Goal: Task Accomplishment & Management: Manage account settings

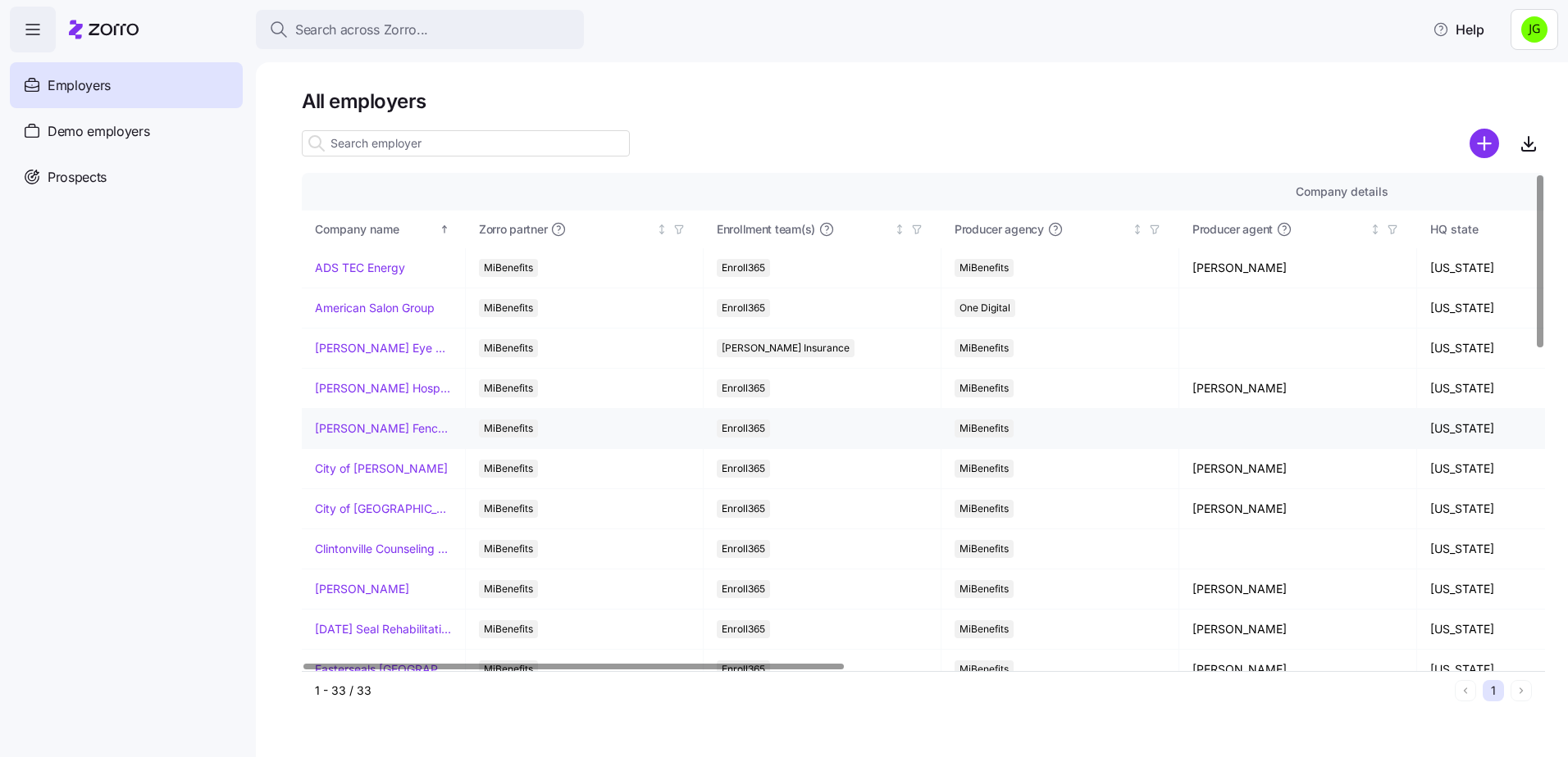
click at [416, 431] on link "[PERSON_NAME] Fence Company" at bounding box center [383, 429] width 137 height 16
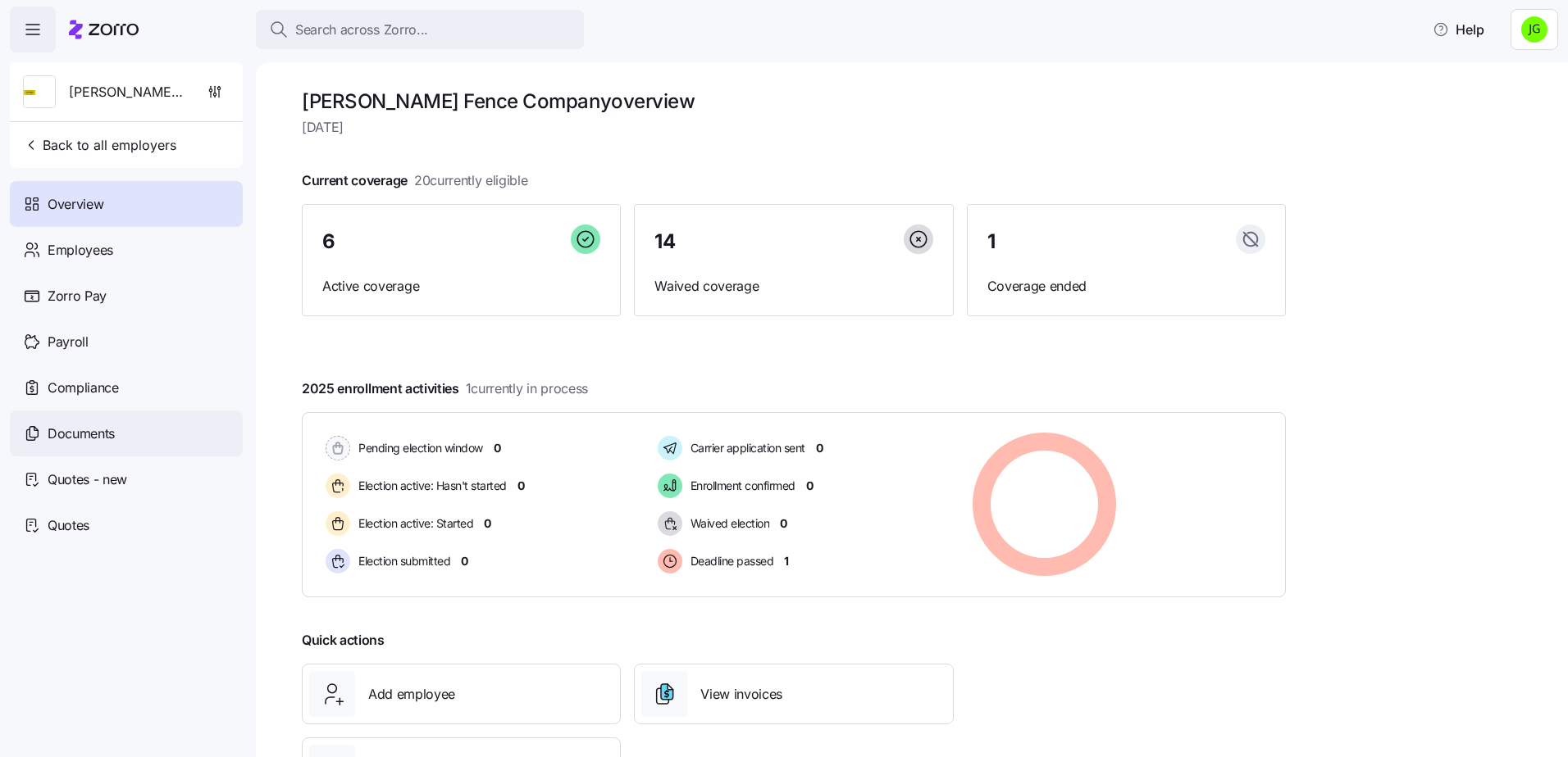
click at [51, 428] on span "Documents" at bounding box center [81, 434] width 67 height 21
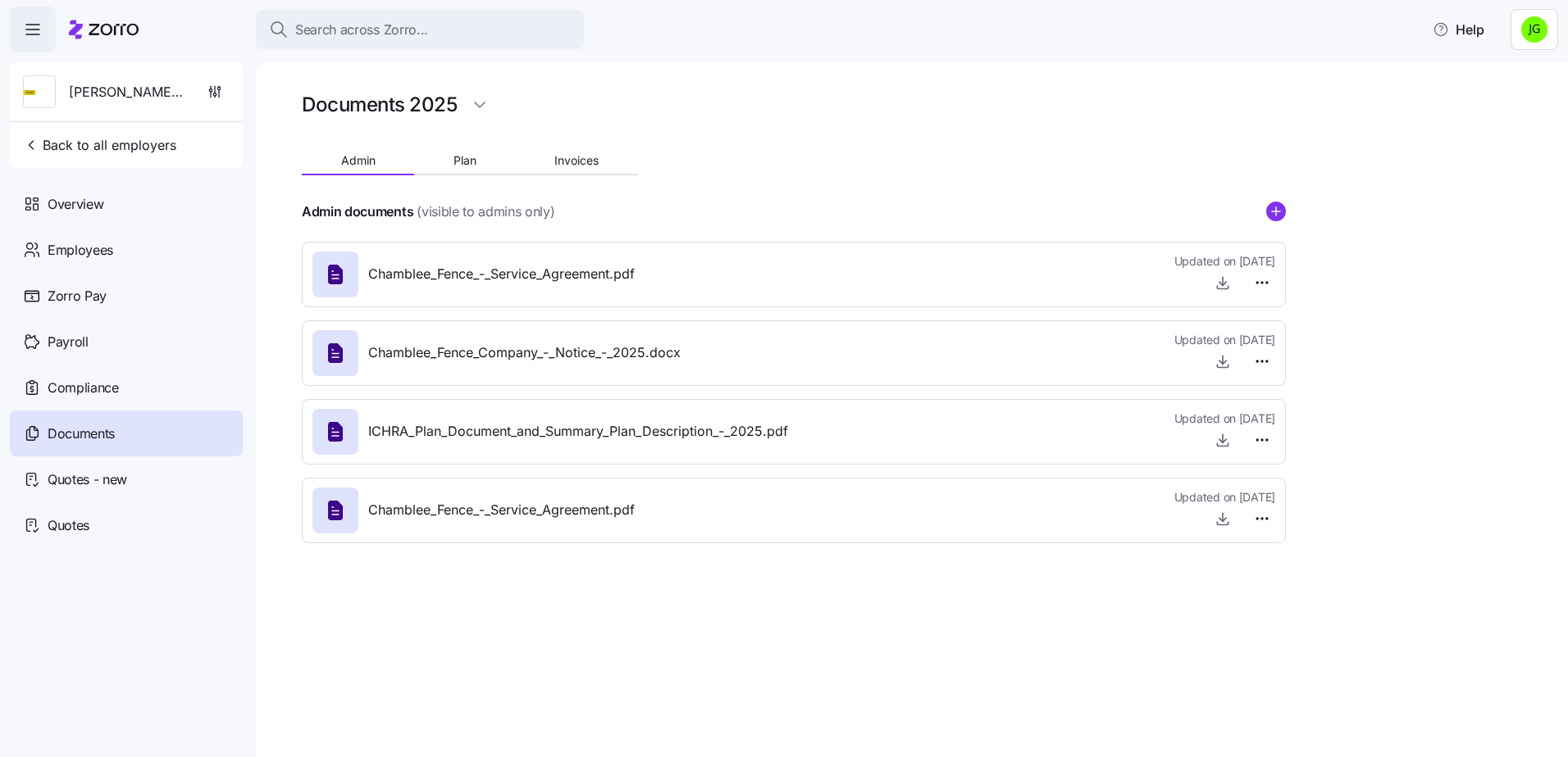
click at [595, 436] on span "ICHRA_Plan_Document_and_Summary_Plan_Description_-_2025.pdf" at bounding box center [578, 431] width 420 height 21
click at [88, 477] on span "Quotes - new" at bounding box center [87, 480] width 80 height 21
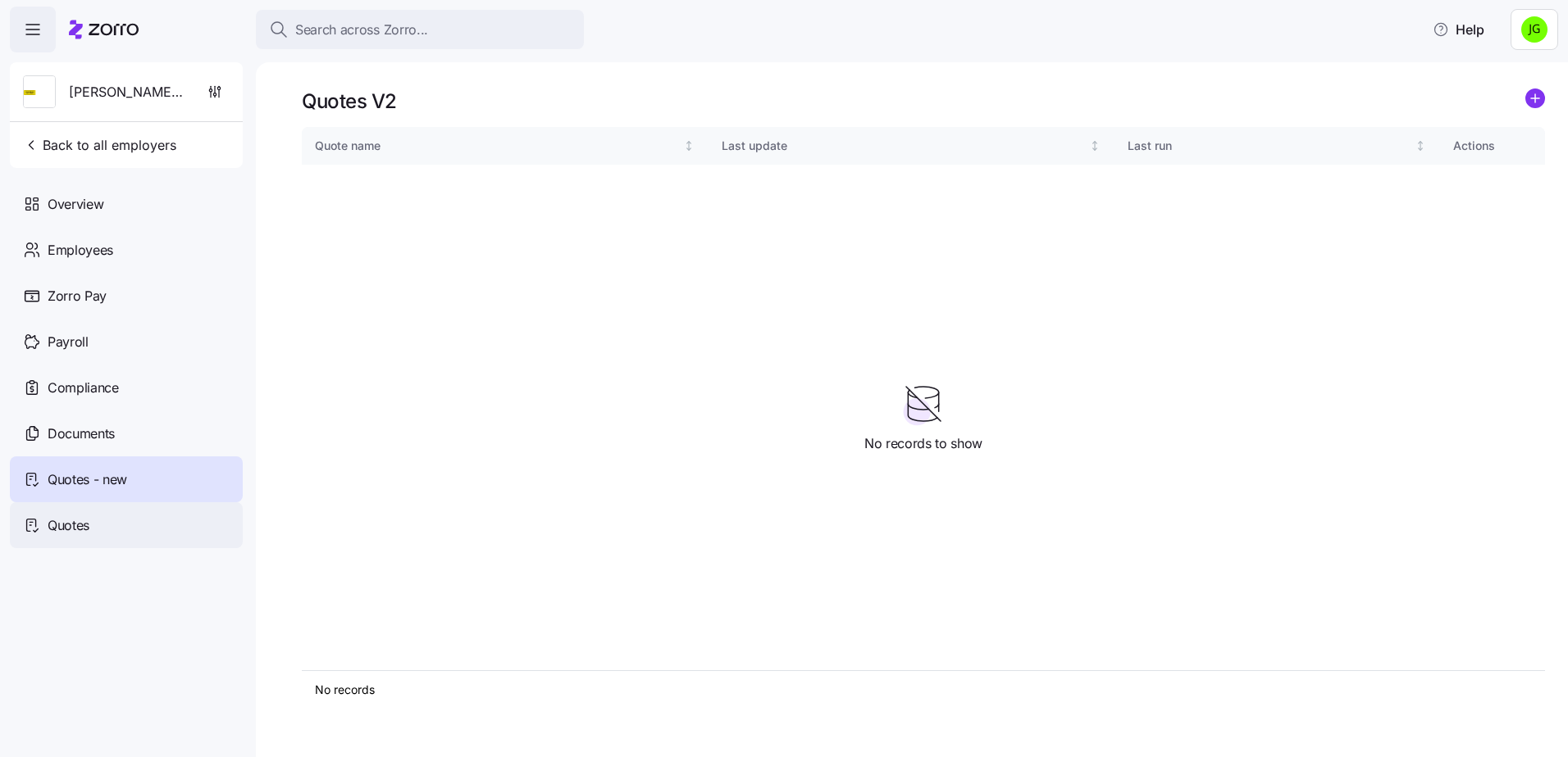
click at [48, 524] on span "Quotes" at bounding box center [68, 526] width 42 height 21
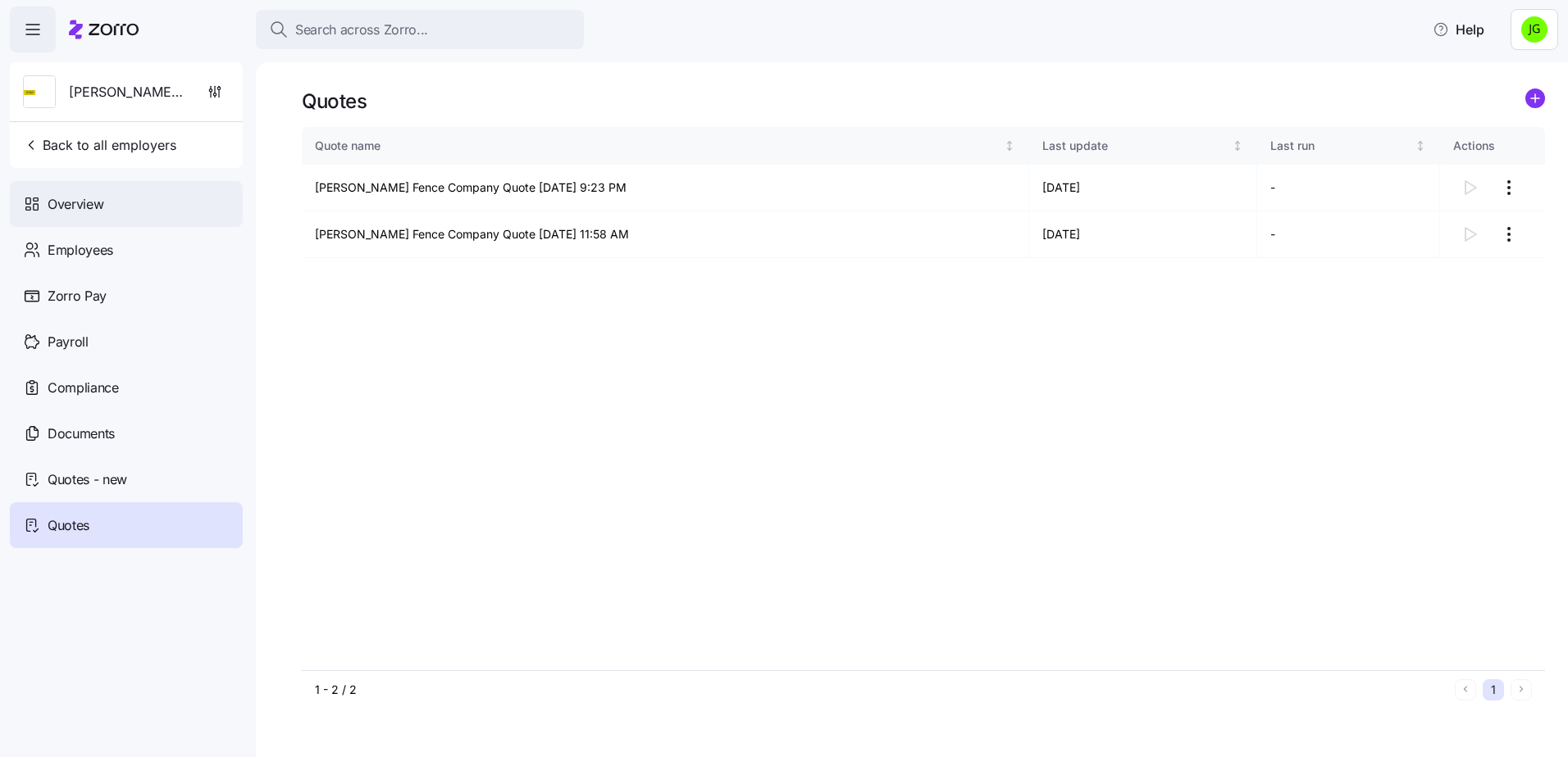
click at [111, 203] on div "Overview" at bounding box center [126, 204] width 233 height 46
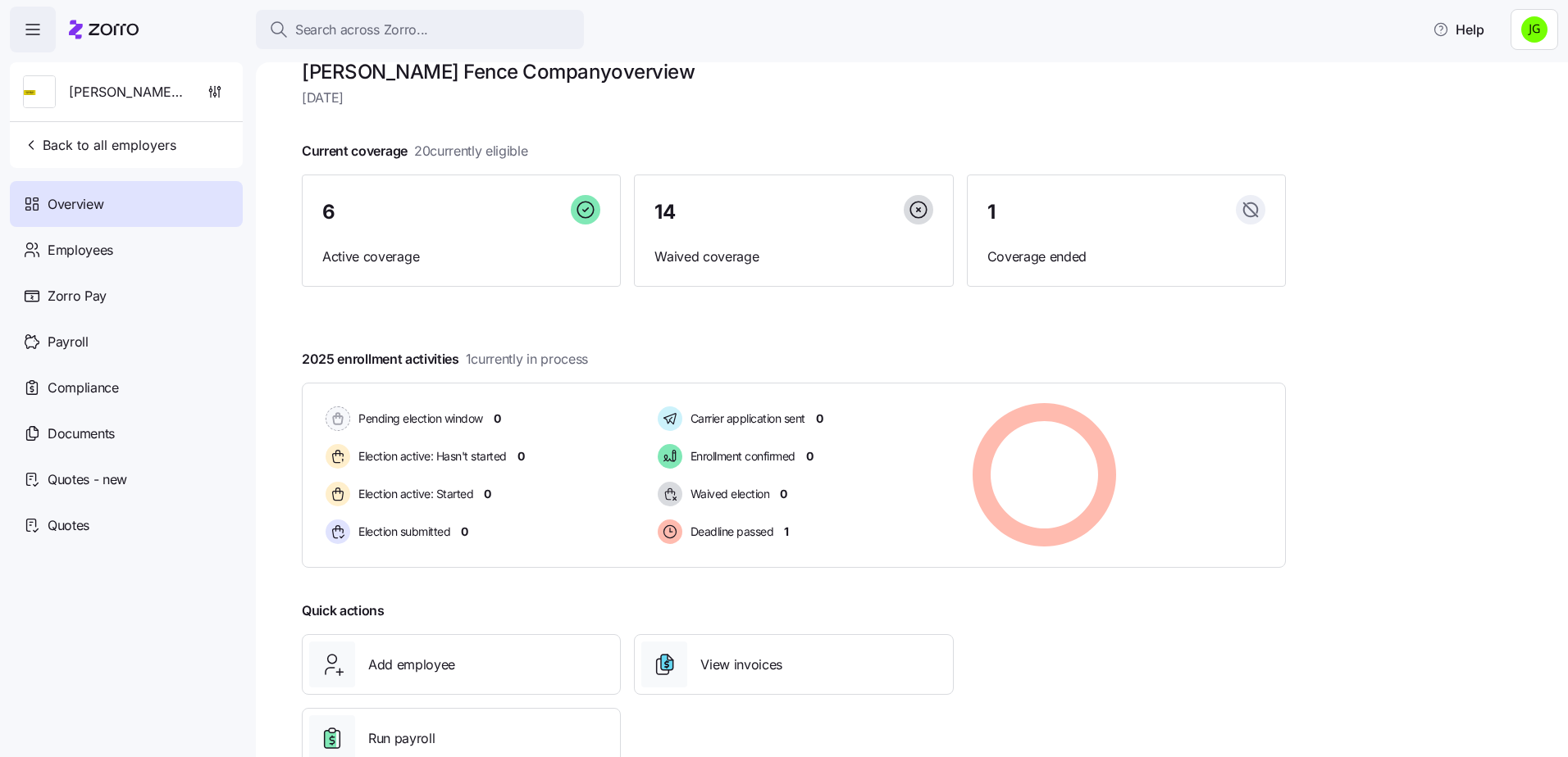
scroll to position [80, 0]
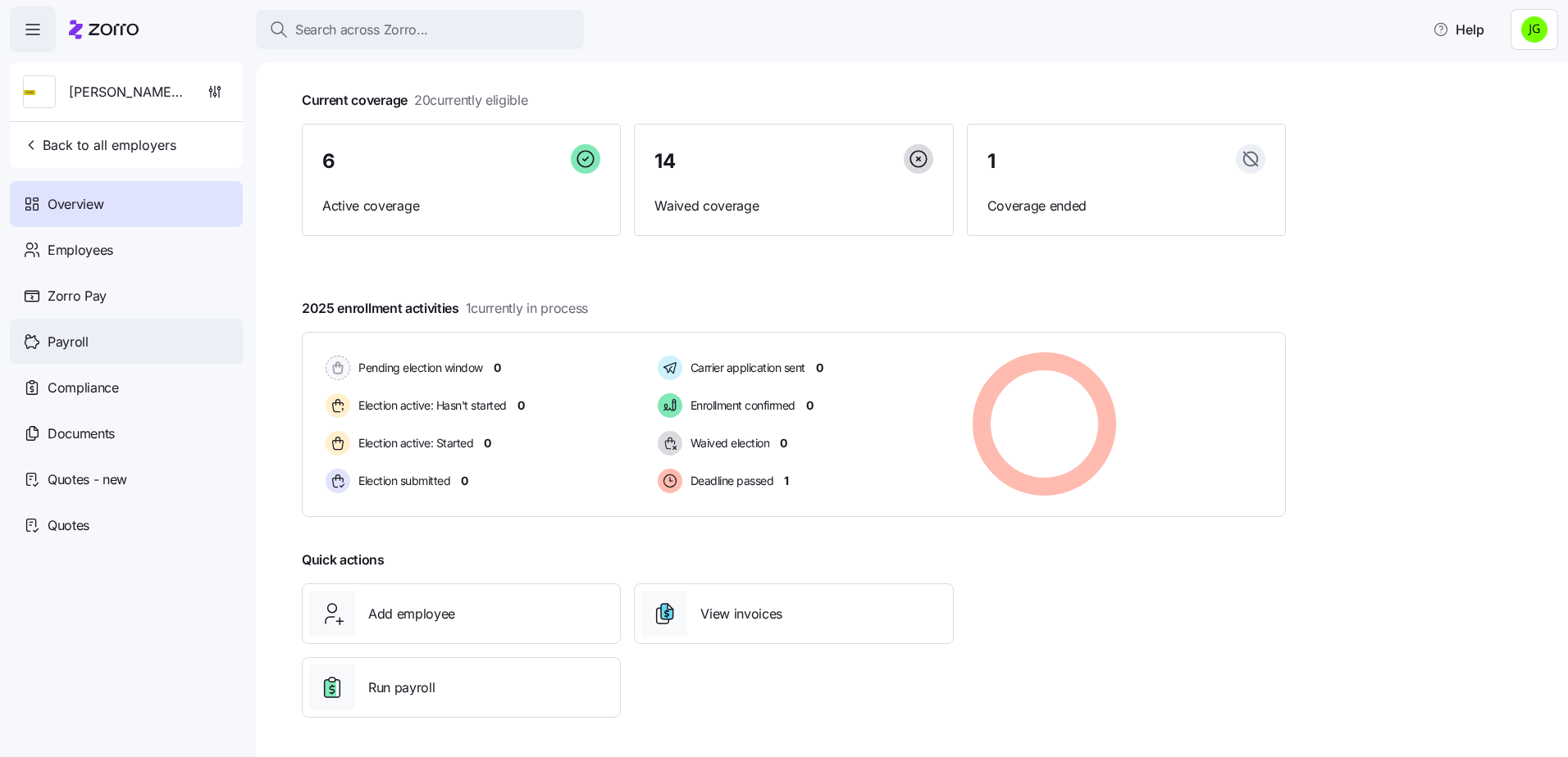
click at [53, 344] on span "Payroll" at bounding box center [68, 342] width 41 height 21
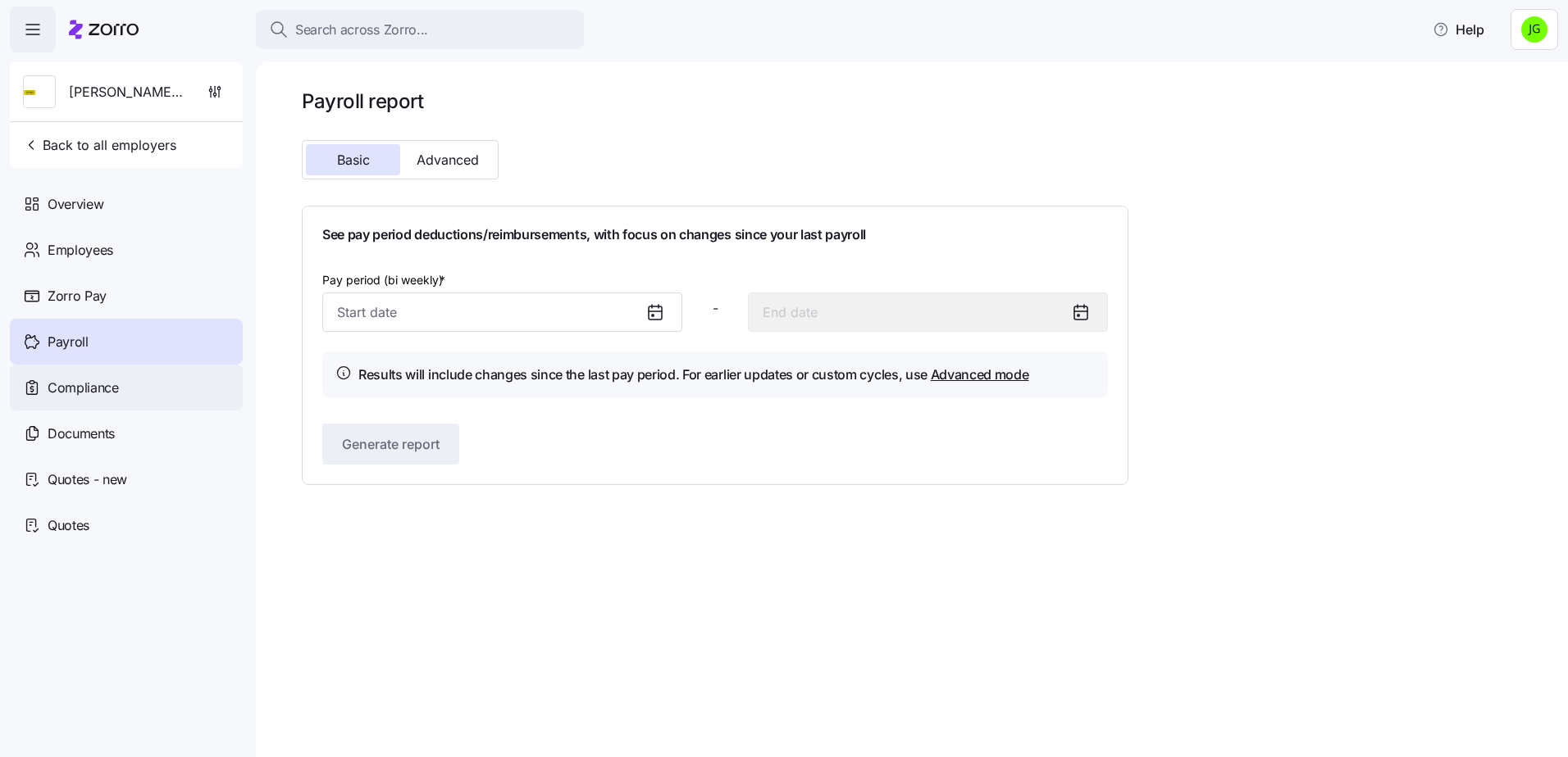
click at [89, 391] on span "Compliance" at bounding box center [83, 388] width 71 height 21
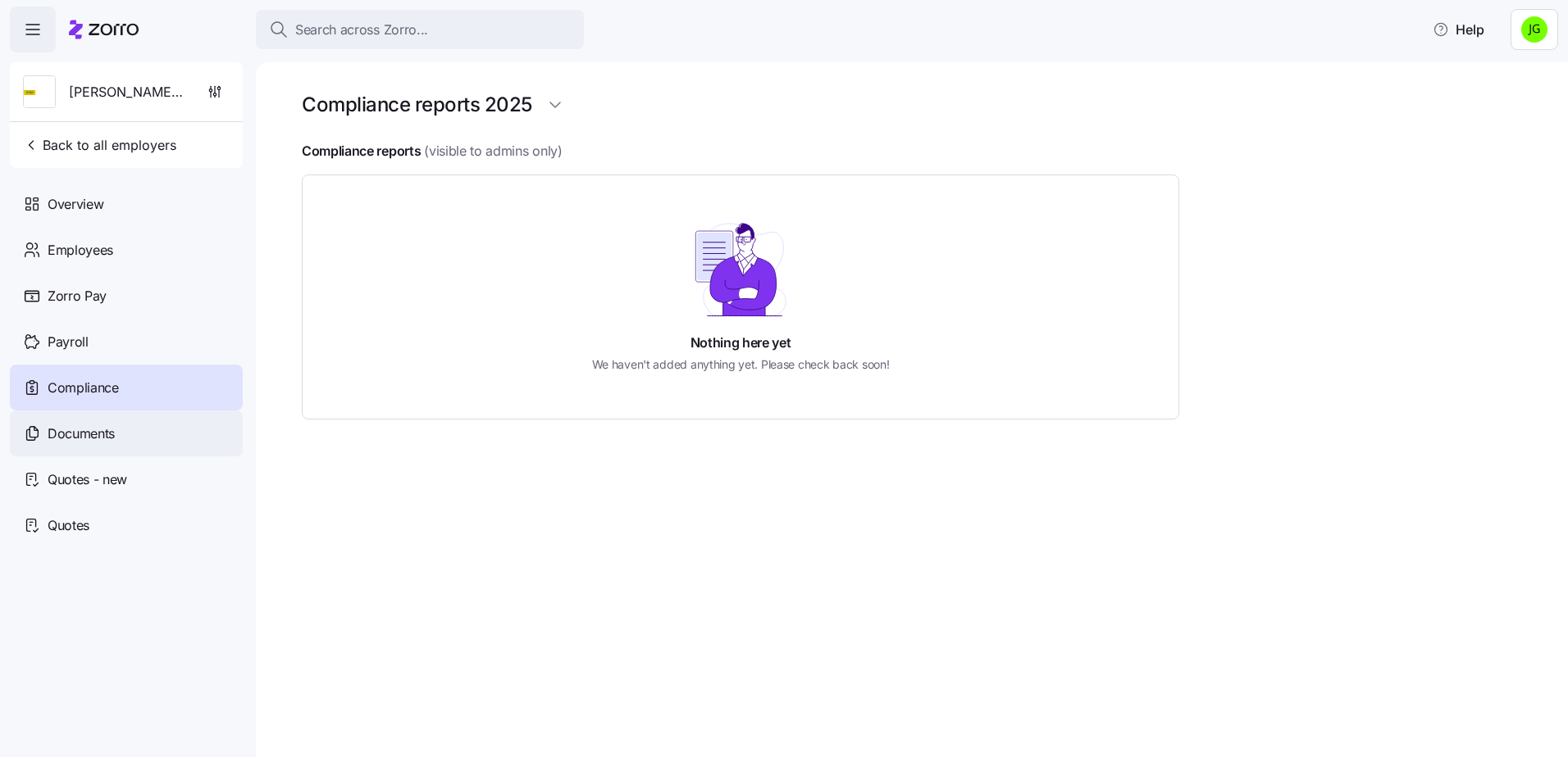
drag, startPoint x: 92, startPoint y: 441, endPoint x: 94, endPoint y: 449, distance: 8.2
click at [94, 444] on span "Documents" at bounding box center [81, 434] width 67 height 21
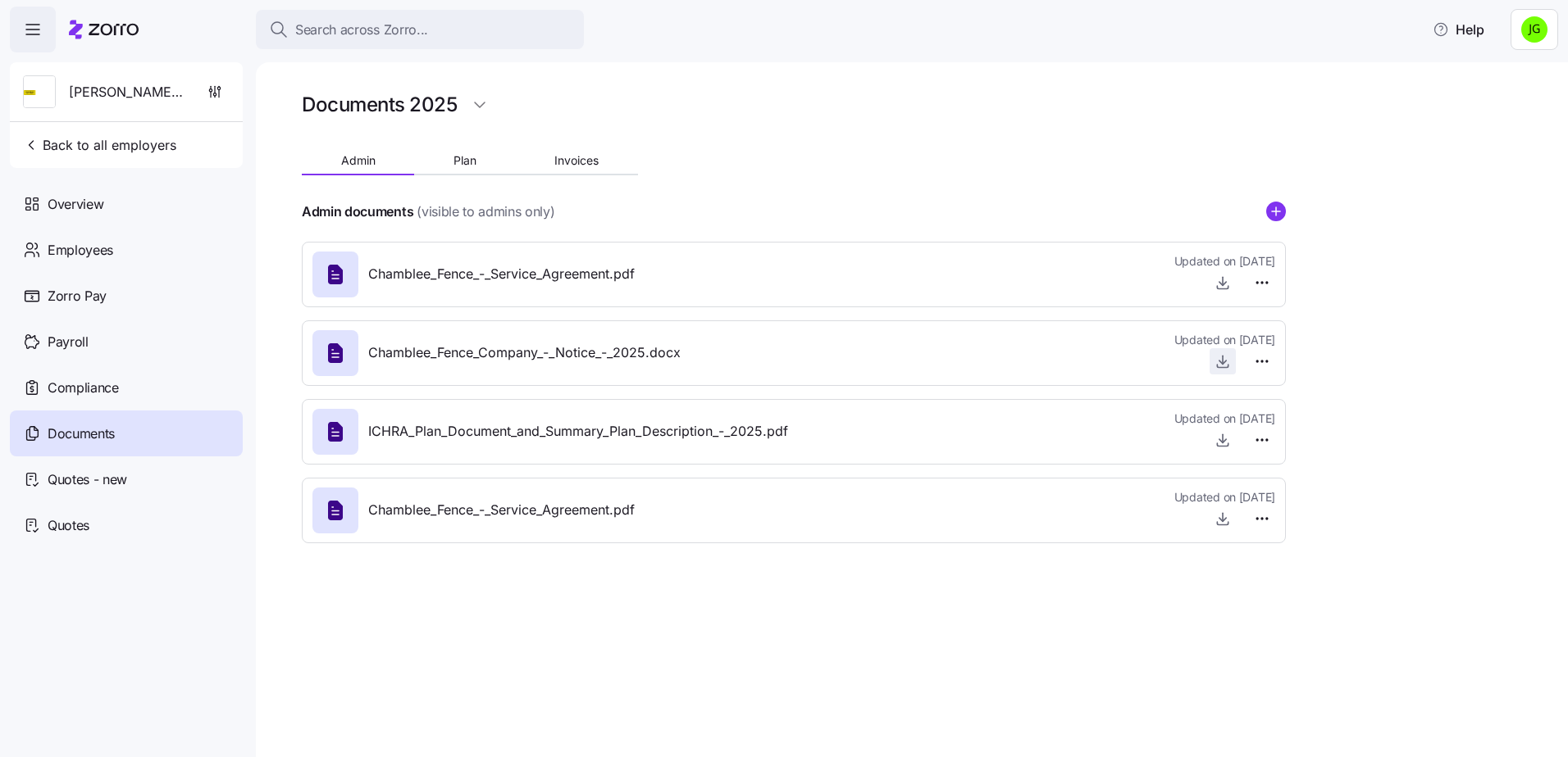
click at [1223, 366] on icon "button" at bounding box center [1223, 362] width 16 height 16
click at [84, 528] on span "Quotes" at bounding box center [68, 526] width 42 height 21
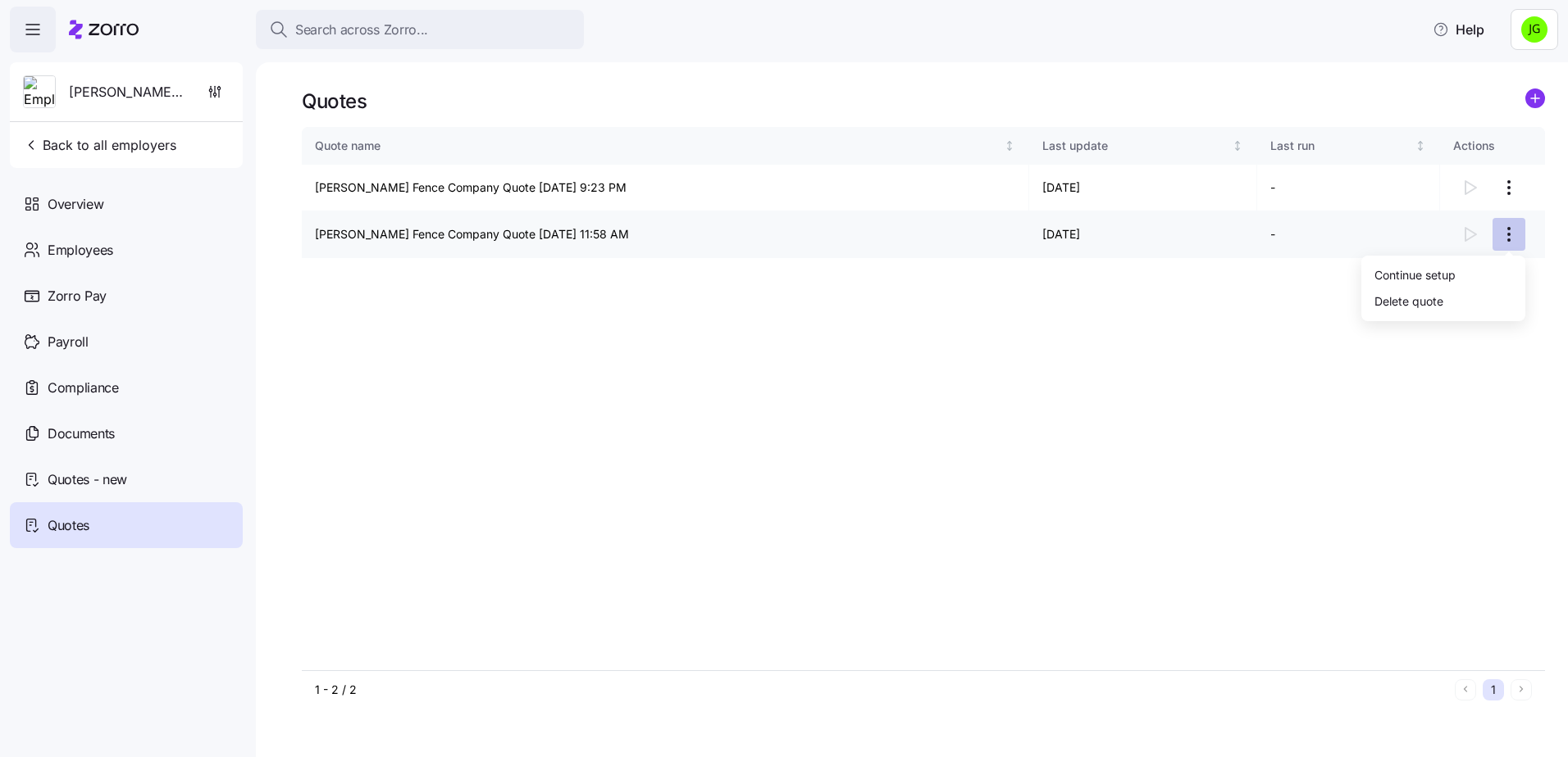
click at [1511, 230] on html "Search across Zorro... Help [PERSON_NAME] Fence Company Back to all employers O…" at bounding box center [784, 373] width 1568 height 747
click at [1450, 399] on html "Search across Zorro... Help [PERSON_NAME] Fence Company Back to all employers O…" at bounding box center [784, 373] width 1568 height 747
click at [1472, 233] on div at bounding box center [1493, 235] width 79 height 33
click at [535, 230] on td "[PERSON_NAME] Fence Company Quote [DATE] 11:58 AM" at bounding box center [665, 235] width 727 height 47
click at [528, 249] on td "[PERSON_NAME] Fence Company Quote [DATE] 11:58 AM" at bounding box center [665, 235] width 727 height 47
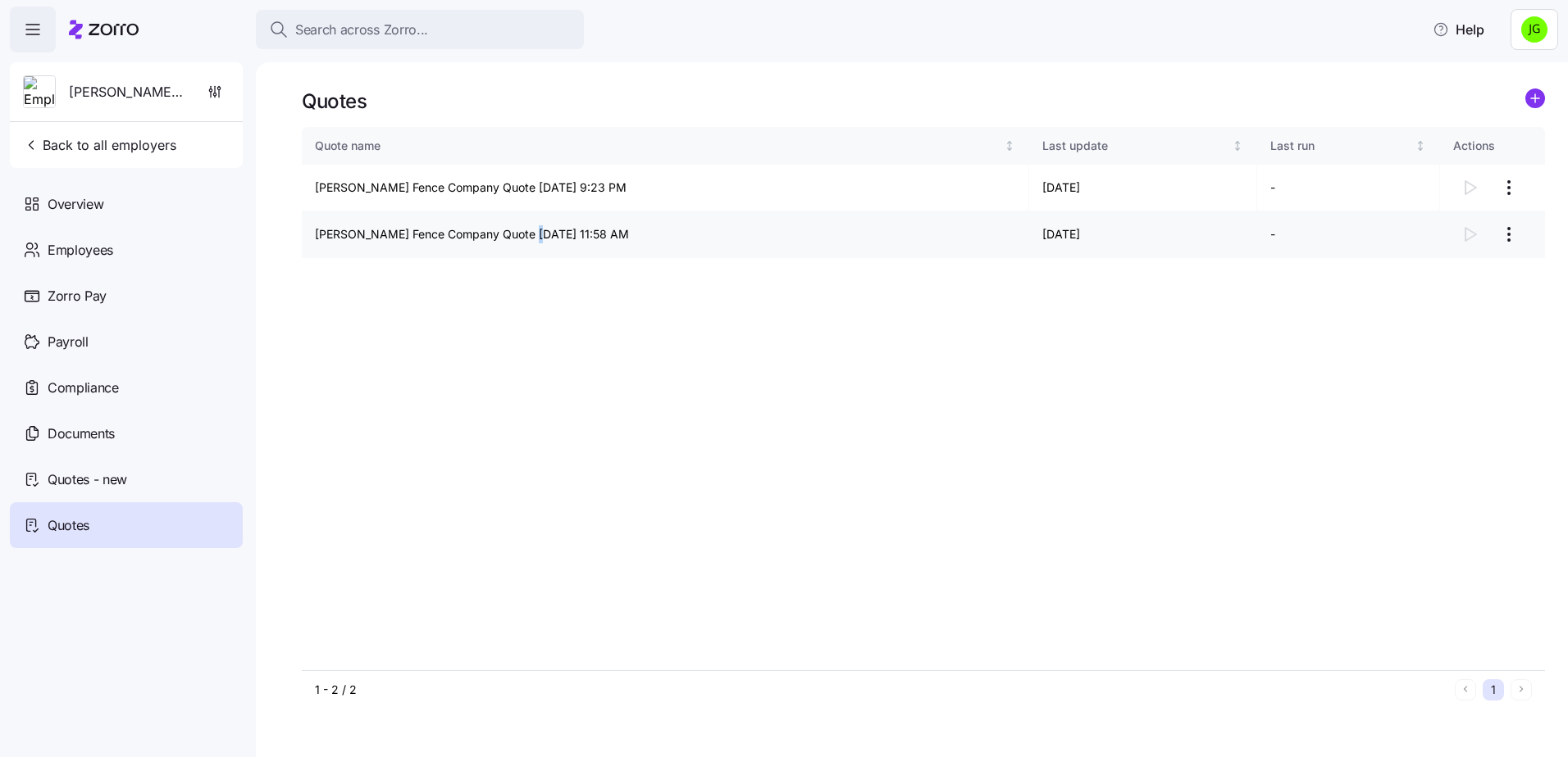
click at [528, 249] on td "[PERSON_NAME] Fence Company Quote [DATE] 11:58 AM" at bounding box center [665, 235] width 727 height 47
drag, startPoint x: 528, startPoint y: 249, endPoint x: 815, endPoint y: 266, distance: 287.5
click at [796, 266] on div "Quote name Last update Last run Actions [PERSON_NAME] Fence Company Quote [DATE…" at bounding box center [923, 399] width 1243 height 544
click at [1247, 253] on td "[DATE]" at bounding box center [1143, 235] width 228 height 47
click at [1511, 236] on html "Search across Zorro... Help [PERSON_NAME] Fence Company Back to all employers O…" at bounding box center [784, 373] width 1568 height 747
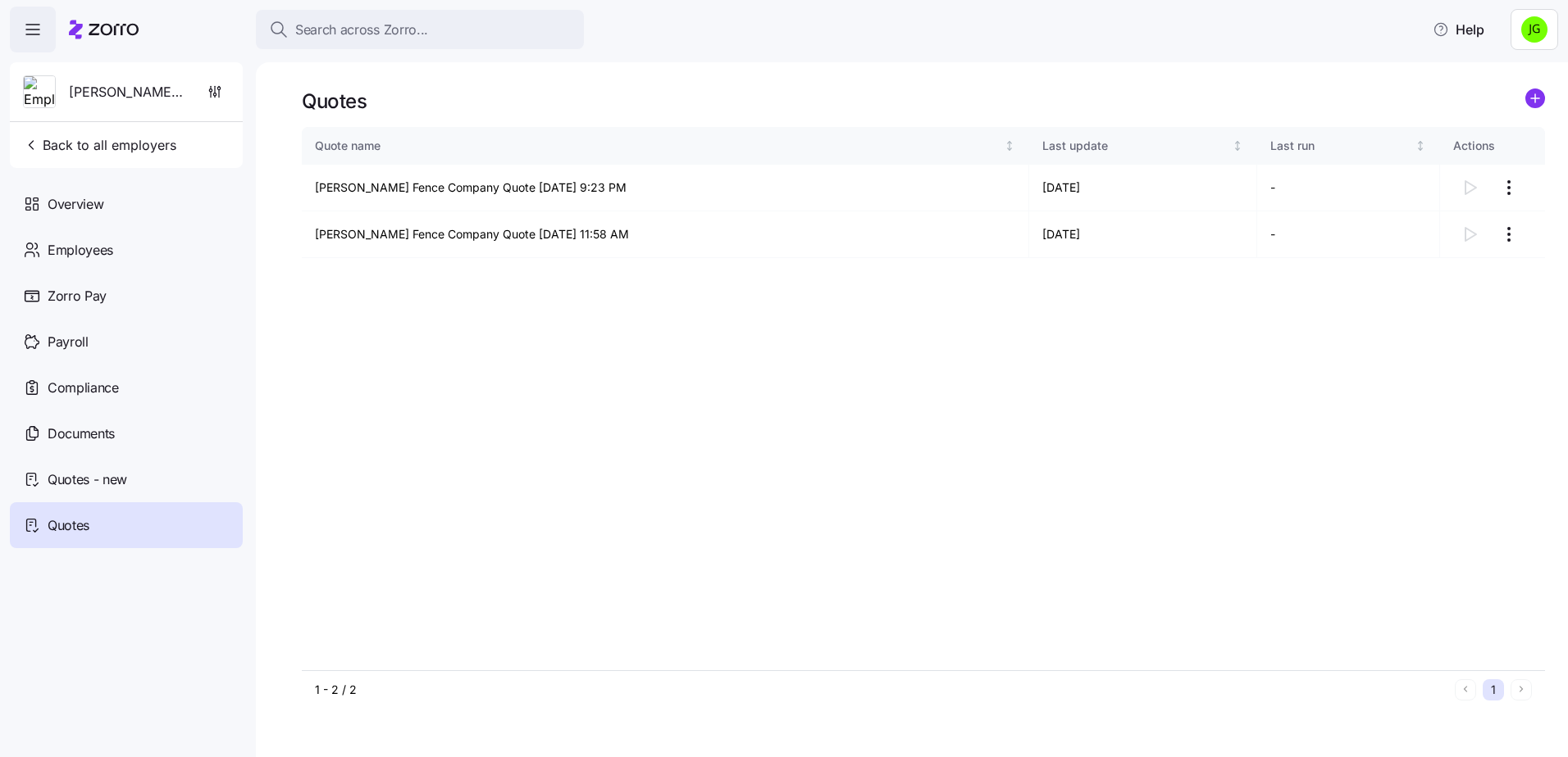
click at [907, 402] on html "Search across Zorro... Help [PERSON_NAME] Fence Company Back to all employers O…" at bounding box center [784, 373] width 1568 height 747
click at [85, 431] on span "Documents" at bounding box center [81, 434] width 67 height 21
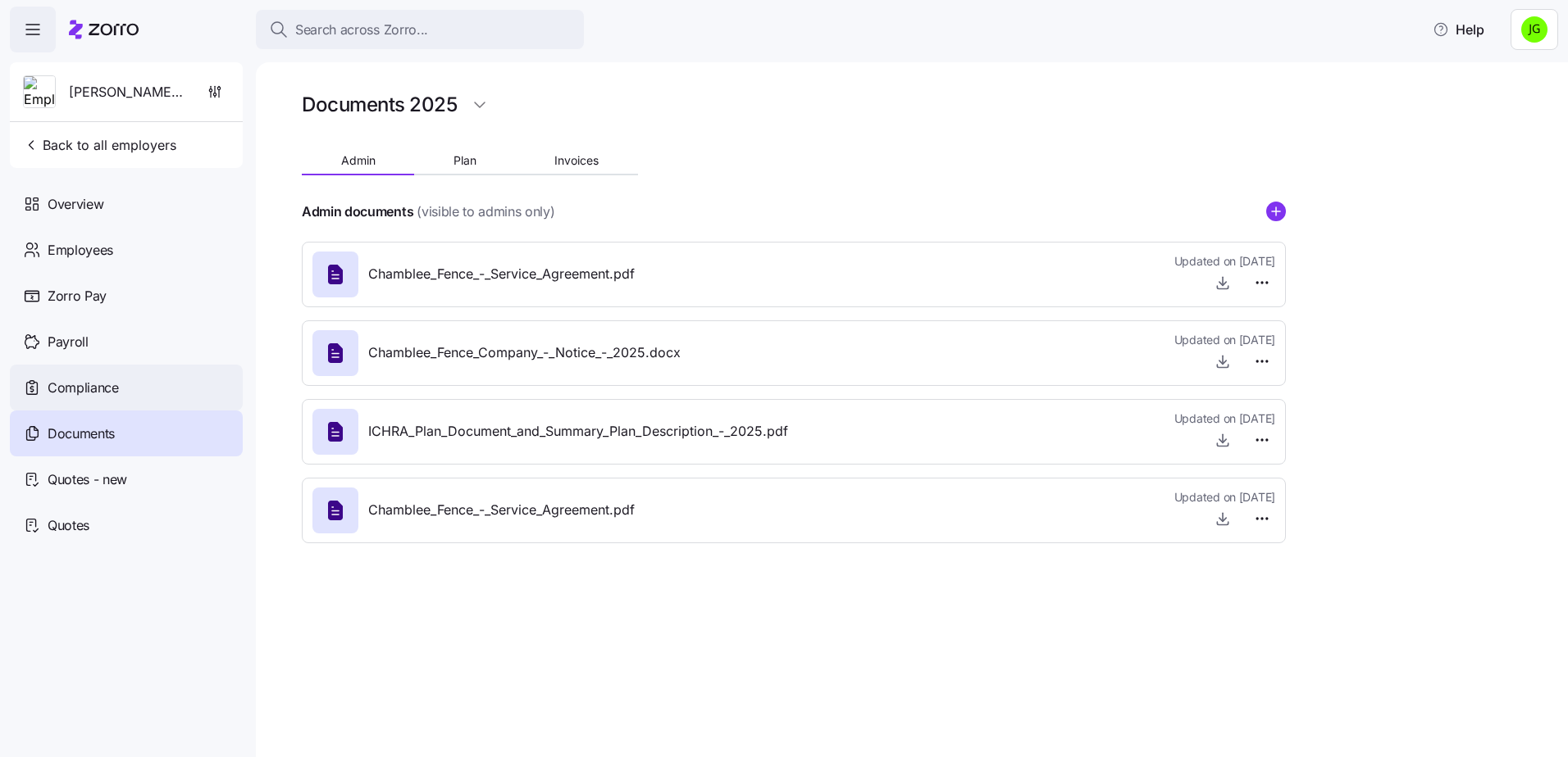
click at [82, 385] on span "Compliance" at bounding box center [83, 388] width 71 height 21
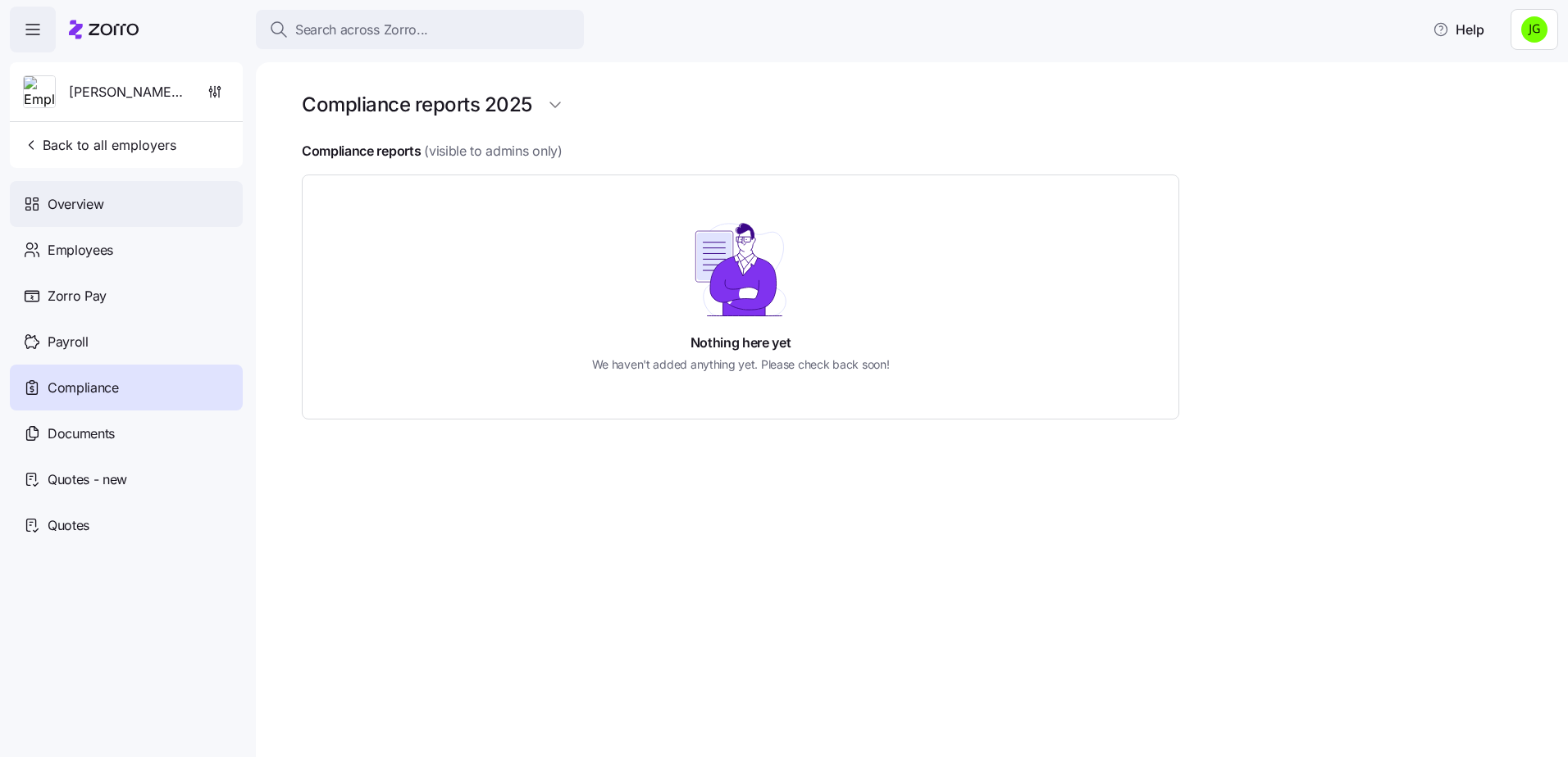
click at [57, 208] on span "Overview" at bounding box center [75, 204] width 56 height 21
